Goal: Task Accomplishment & Management: Manage account settings

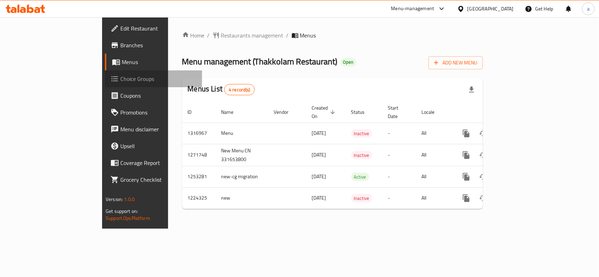
click at [120, 81] on span "Choice Groups" at bounding box center [158, 79] width 76 height 8
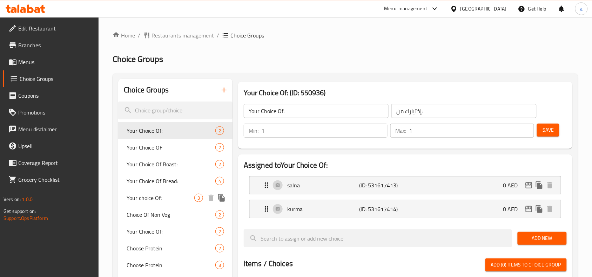
click at [159, 194] on span "Your choice Of:" at bounding box center [161, 198] width 68 height 8
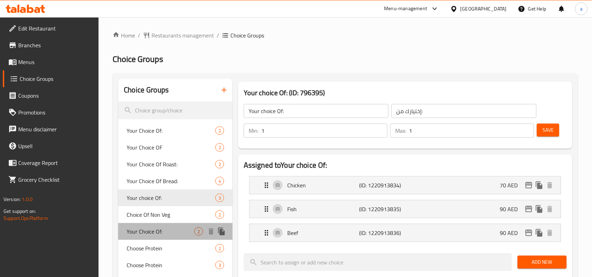
click at [138, 231] on span "Your Choice Of:" at bounding box center [161, 232] width 68 height 8
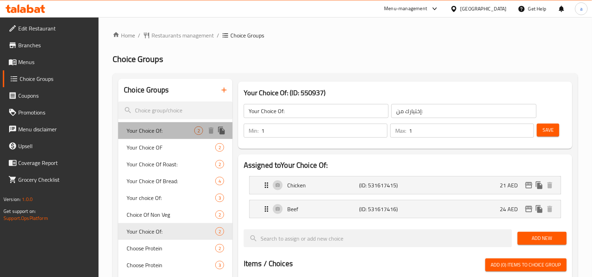
click at [161, 132] on span "Your Choice Of:" at bounding box center [161, 131] width 68 height 8
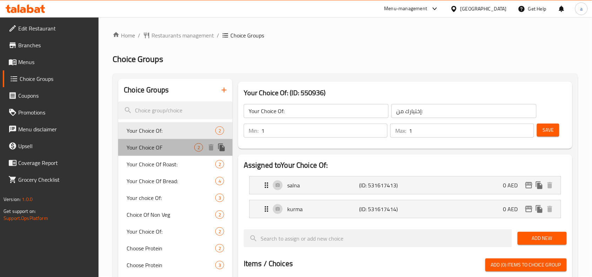
click at [163, 154] on div "Your Choice OF 2" at bounding box center [175, 147] width 114 height 17
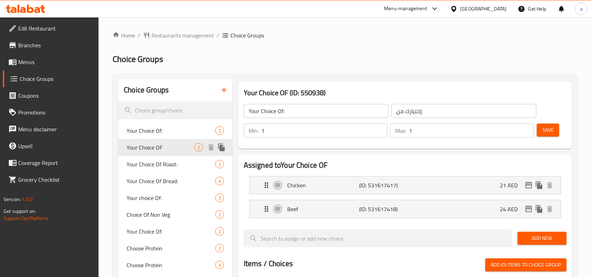
type input "Your Choice OF"
type input "إختيارك من"
type input "2"
click at [164, 197] on span "Your choice Of:" at bounding box center [161, 198] width 68 height 8
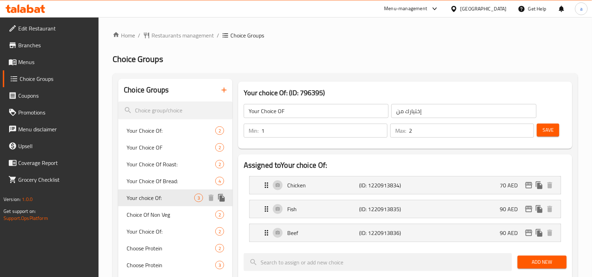
type input "Your choice Of:"
type input "إختيارك من:"
type input "1"
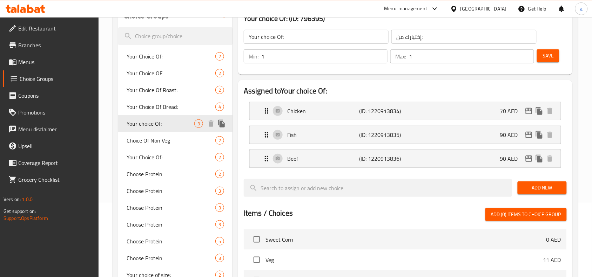
scroll to position [102, 0]
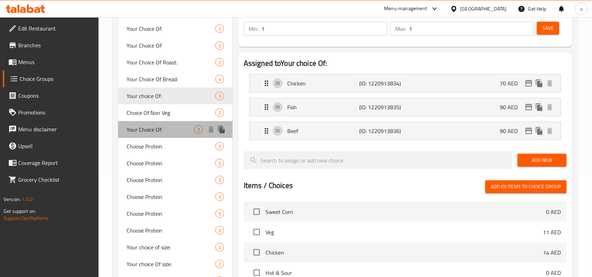
click at [170, 130] on span "Your Choice Of:" at bounding box center [161, 130] width 68 height 8
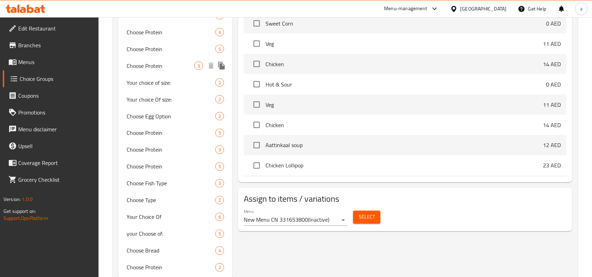
scroll to position [288, 0]
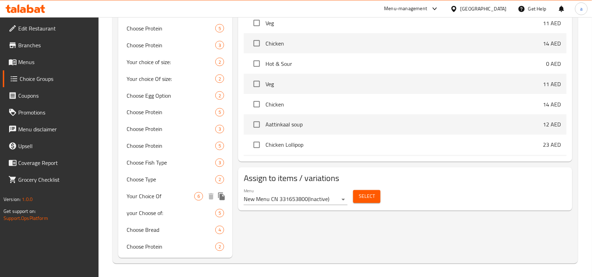
click at [165, 193] on span "Your Choice Of" at bounding box center [161, 197] width 68 height 8
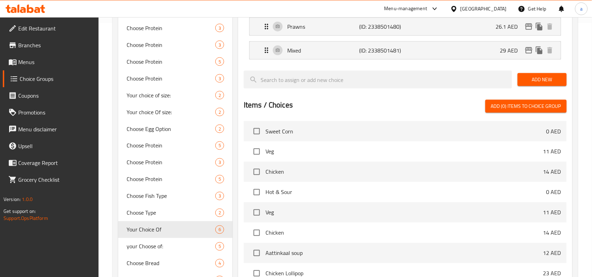
scroll to position [339, 0]
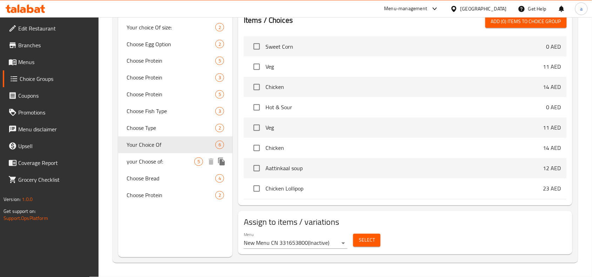
click at [169, 158] on span "your Choose of:" at bounding box center [161, 162] width 68 height 8
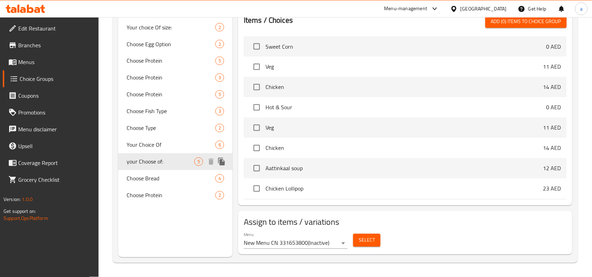
type input "your Choose of:"
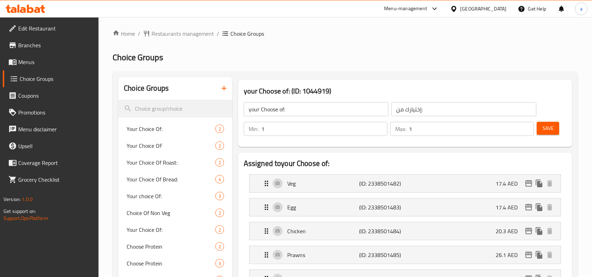
scroll to position [0, 0]
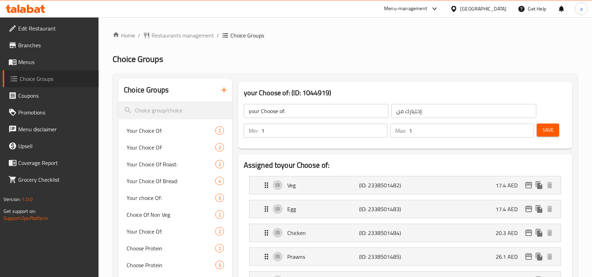
click at [45, 76] on span "Choice Groups" at bounding box center [57, 79] width 74 height 8
drag, startPoint x: 159, startPoint y: 29, endPoint x: 167, endPoint y: 39, distance: 13.4
click at [167, 39] on span "Restaurants management" at bounding box center [182, 35] width 62 height 8
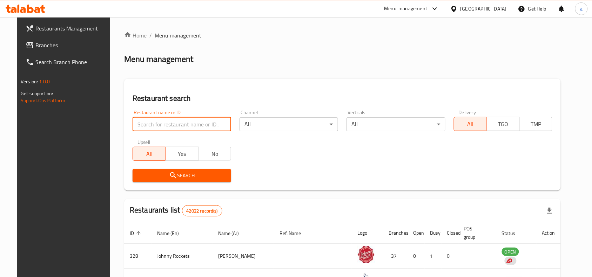
click at [162, 124] on input "search" at bounding box center [182, 124] width 99 height 14
paste input "654184"
type input "654184"
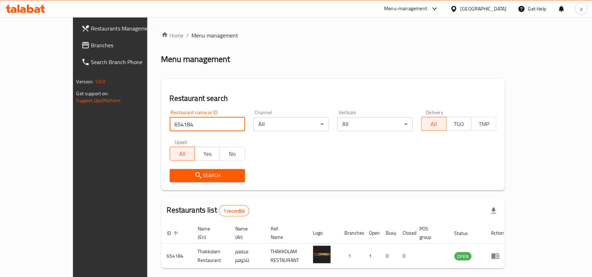
click at [373, 175] on div "Search" at bounding box center [334, 175] width 336 height 21
click at [91, 48] on span "Branches" at bounding box center [128, 45] width 75 height 8
